Goal: Information Seeking & Learning: Learn about a topic

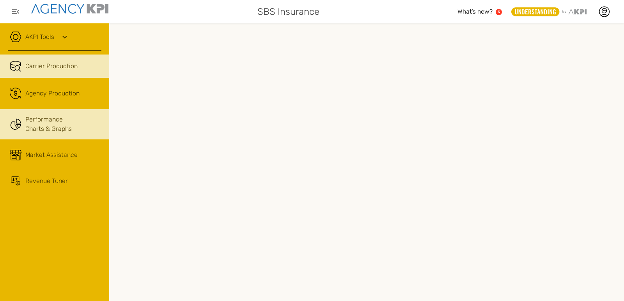
click at [66, 123] on link "Performance Charts & Graphs" at bounding box center [54, 124] width 109 height 30
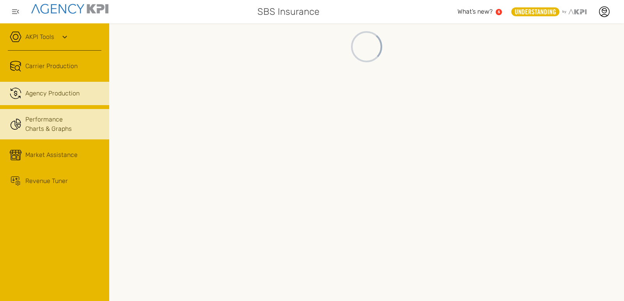
click at [37, 91] on span "Agency Production" at bounding box center [52, 93] width 54 height 9
click at [63, 124] on link "Performance Charts & Graphs" at bounding box center [54, 124] width 109 height 30
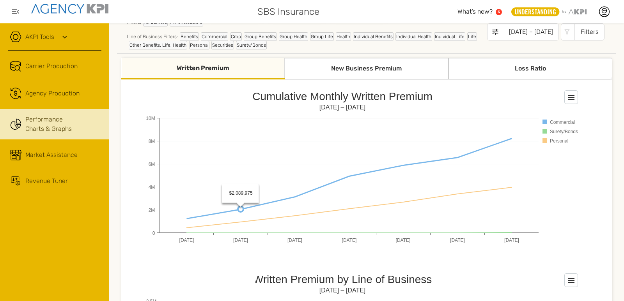
scroll to position [39, 0]
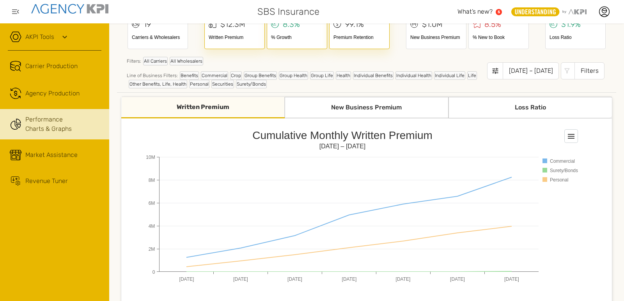
click at [394, 109] on div "New Business Premium" at bounding box center [366, 107] width 163 height 21
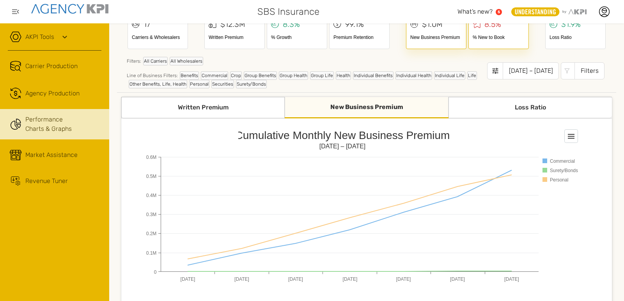
click at [529, 105] on div "Loss Ratio" at bounding box center [530, 107] width 163 height 21
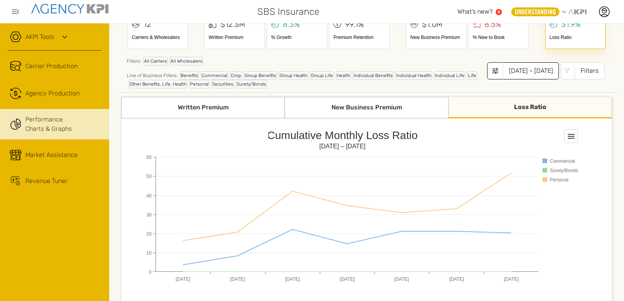
click at [540, 73] on div "[DATE] – [DATE]" at bounding box center [531, 70] width 56 height 17
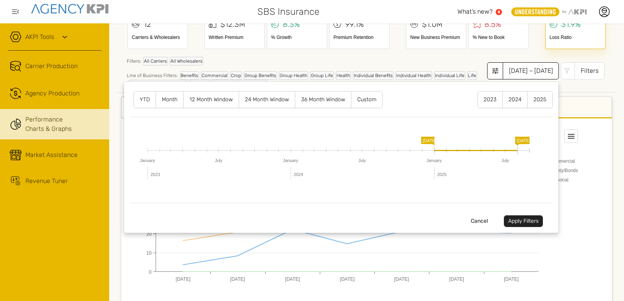
click at [507, 103] on label "2024" at bounding box center [515, 100] width 25 height 16
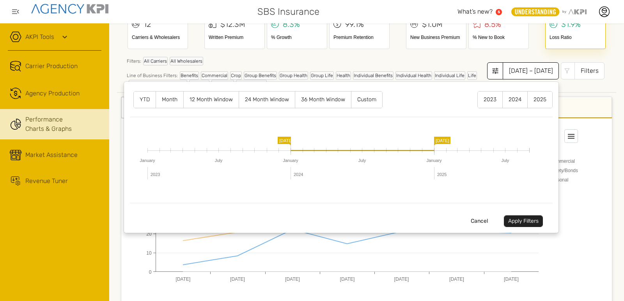
click at [141, 99] on label "YTD" at bounding box center [145, 100] width 22 height 16
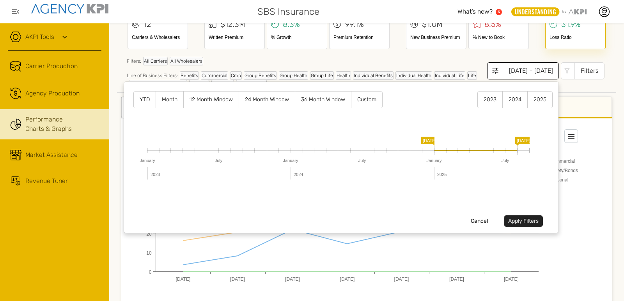
click at [202, 101] on label "12 Month Window" at bounding box center [211, 100] width 55 height 16
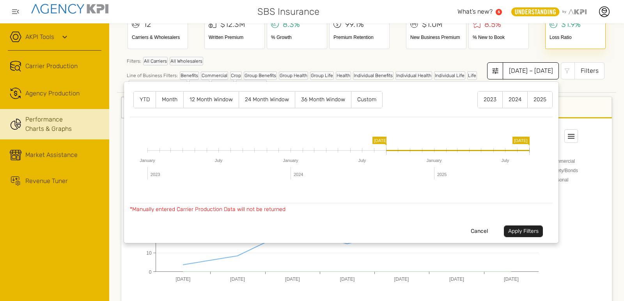
click at [516, 229] on button "Apply Filters" at bounding box center [523, 232] width 39 height 12
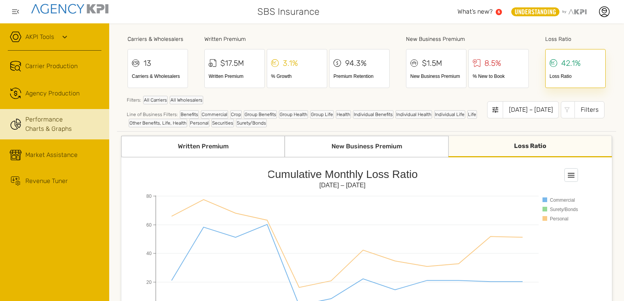
scroll to position [78, 0]
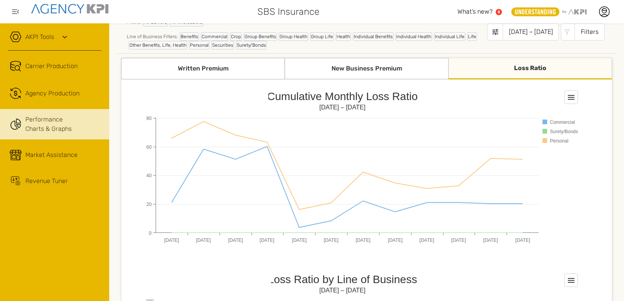
click at [335, 74] on div "New Business Premium" at bounding box center [366, 68] width 163 height 21
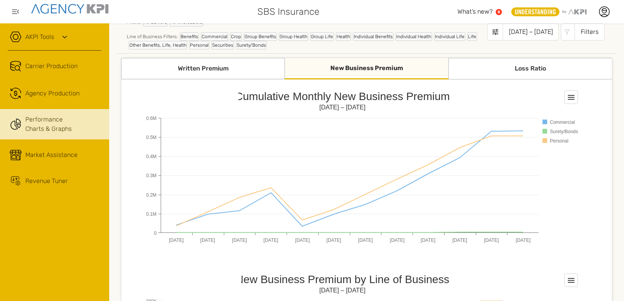
click at [229, 69] on div "Written Premium" at bounding box center [202, 68] width 163 height 21
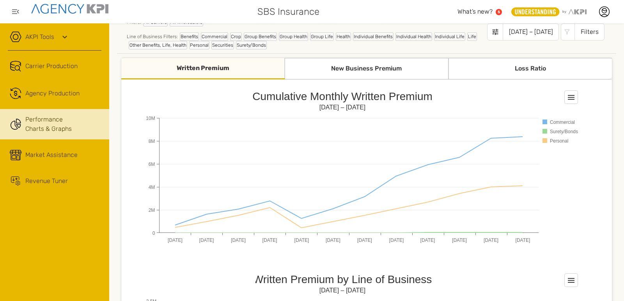
scroll to position [0, 0]
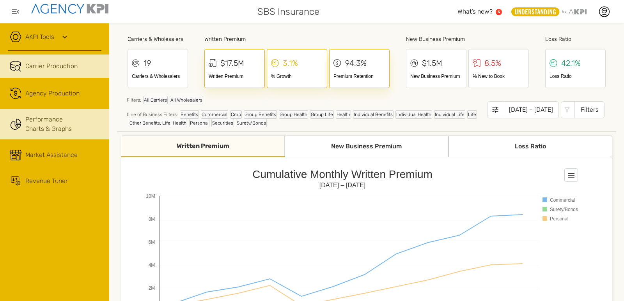
click at [36, 66] on span "Carrier Production" at bounding box center [51, 66] width 52 height 9
